Goal: Task Accomplishment & Management: Use online tool/utility

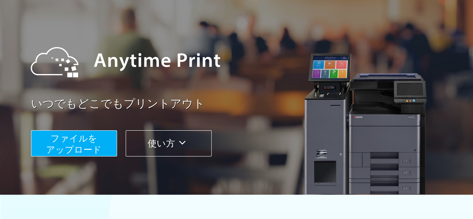
scroll to position [75, 0]
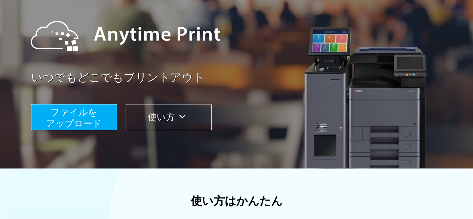
click at [94, 115] on span "ファイルを ​​アップロード" at bounding box center [74, 117] width 56 height 21
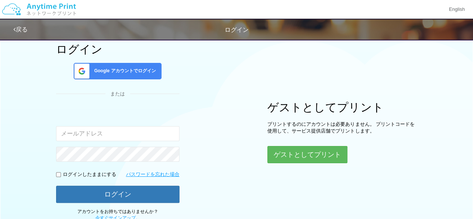
scroll to position [75, 0]
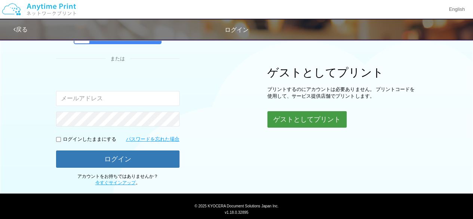
click at [276, 121] on button "ゲストとしてプリント" at bounding box center [306, 119] width 79 height 16
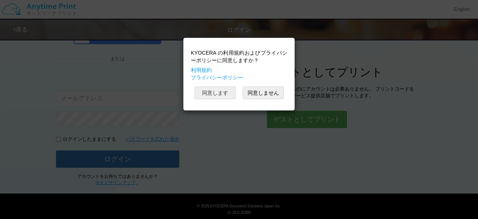
click at [207, 92] on button "同意します" at bounding box center [215, 92] width 41 height 13
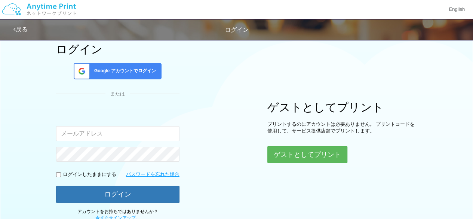
scroll to position [75, 0]
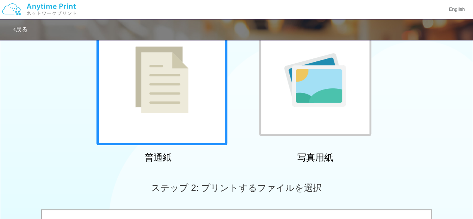
click at [169, 98] on img at bounding box center [161, 79] width 53 height 67
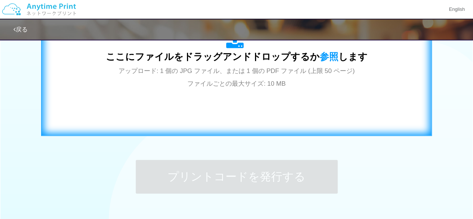
scroll to position [224, 0]
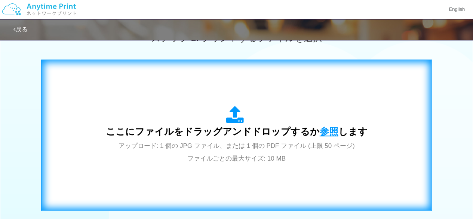
click at [322, 127] on span "参照" at bounding box center [328, 131] width 19 height 10
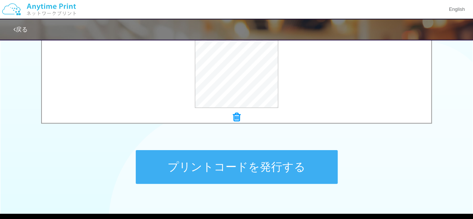
scroll to position [336, 0]
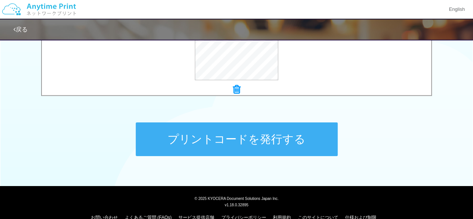
click at [229, 143] on button "プリントコードを発行する" at bounding box center [237, 139] width 202 height 34
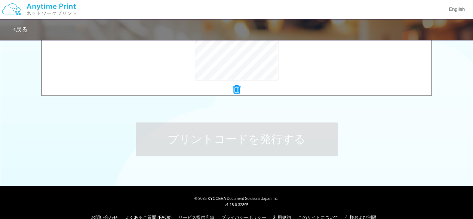
scroll to position [0, 0]
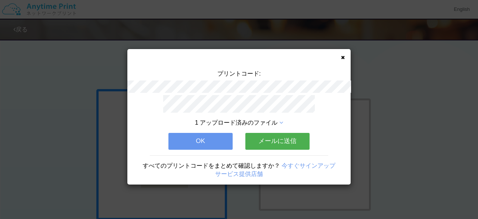
click at [189, 142] on button "OK" at bounding box center [201, 141] width 64 height 16
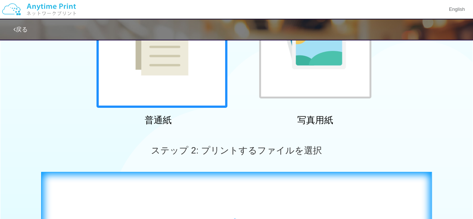
scroll to position [262, 0]
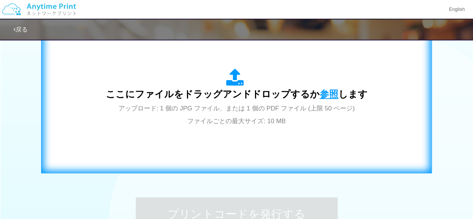
click at [324, 90] on span "参照" at bounding box center [328, 94] width 19 height 10
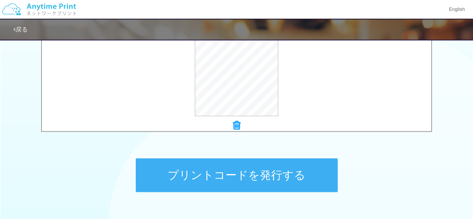
scroll to position [349, 0]
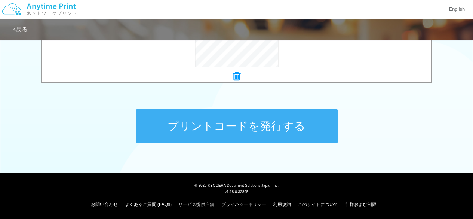
click at [250, 121] on button "プリントコードを発行する" at bounding box center [237, 126] width 202 height 34
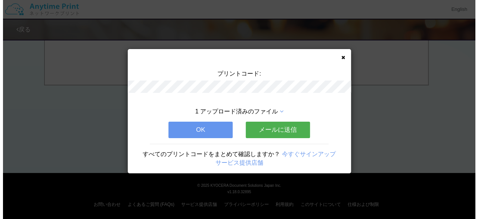
scroll to position [0, 0]
